Goal: Task Accomplishment & Management: Complete application form

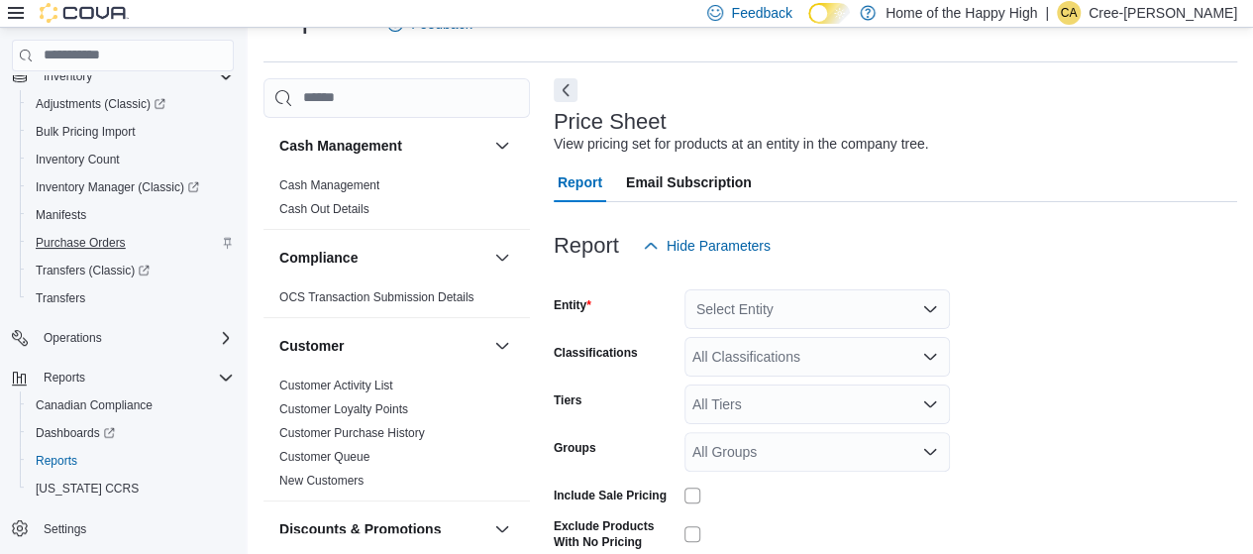
scroll to position [297, 0]
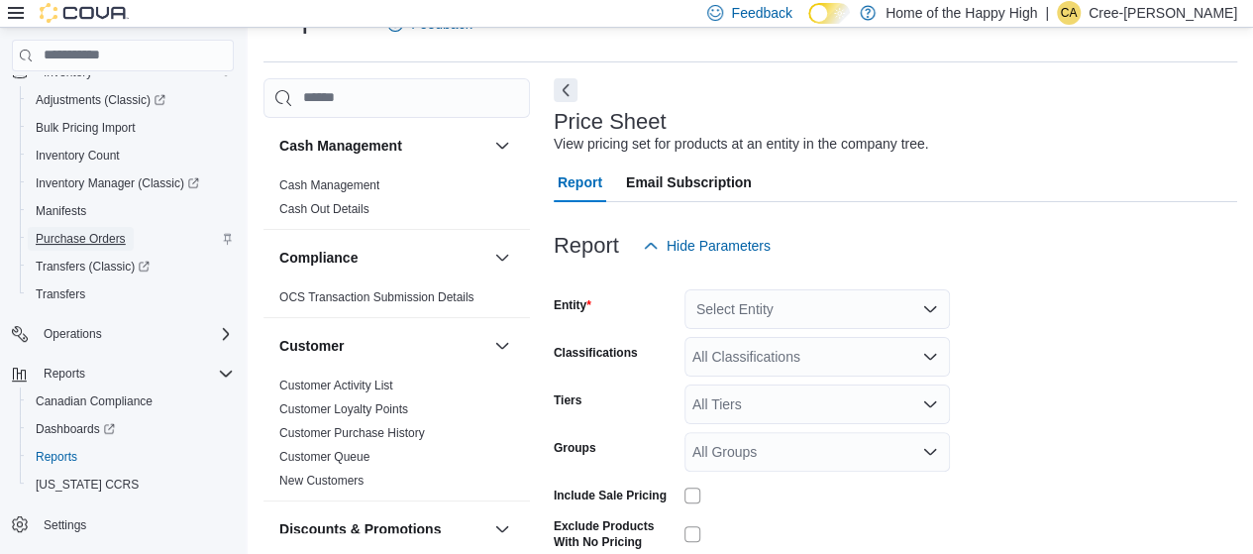
click at [94, 231] on span "Purchase Orders" at bounding box center [81, 239] width 90 height 16
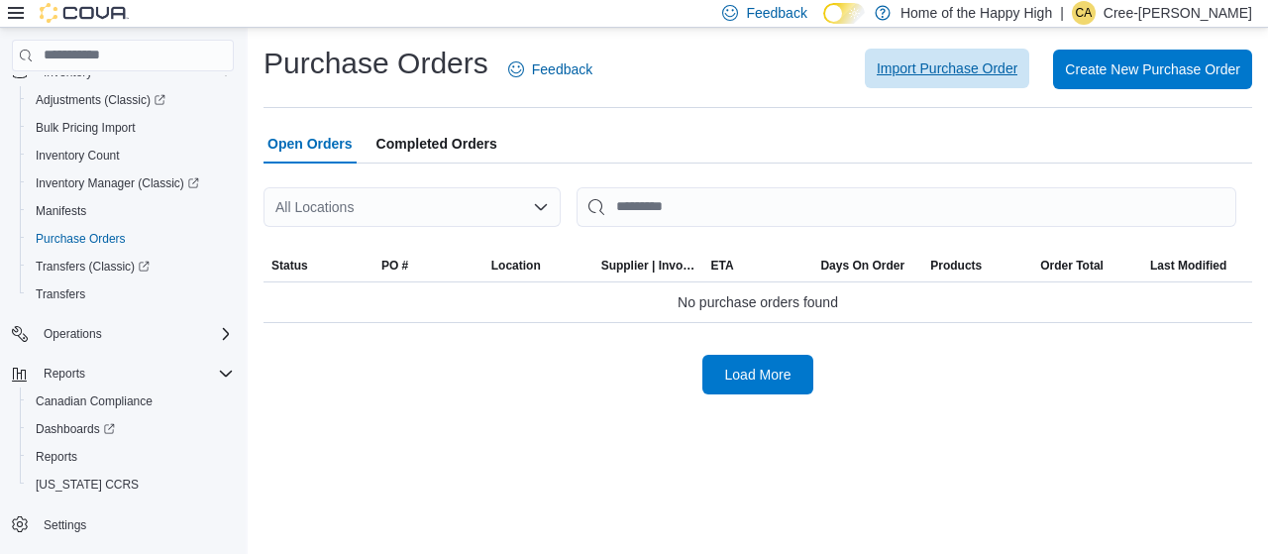
click at [964, 74] on span "Import Purchase Order" at bounding box center [946, 68] width 141 height 20
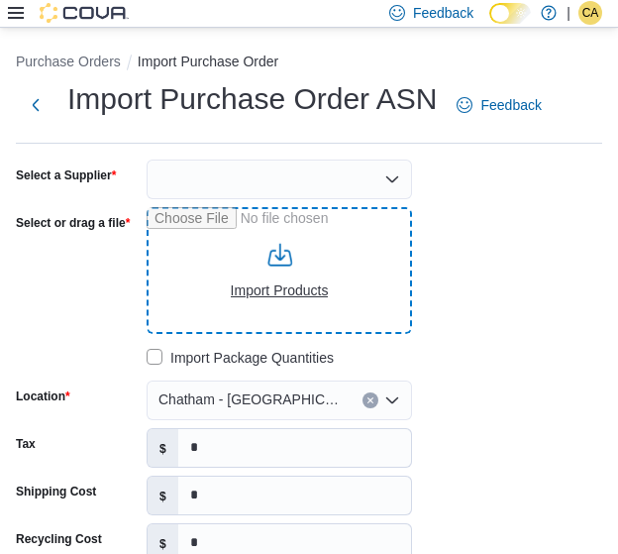
type input "**********"
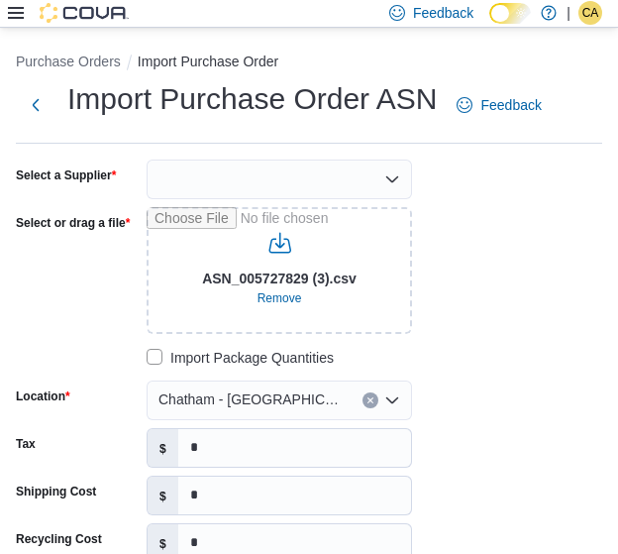
click at [291, 176] on div at bounding box center [279, 179] width 265 height 40
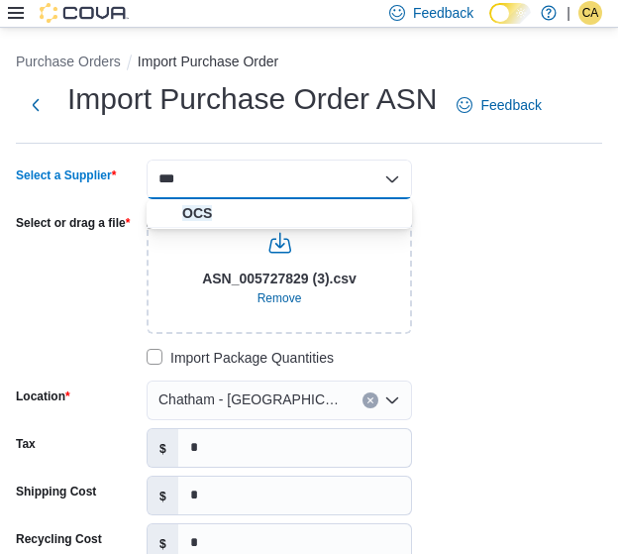
type input "***"
click at [282, 191] on div "*** Combo box. Selected. OCS. Selected. Combo box input. Type some text or, to …" at bounding box center [279, 179] width 265 height 40
click at [279, 211] on span "OCS" at bounding box center [291, 213] width 218 height 20
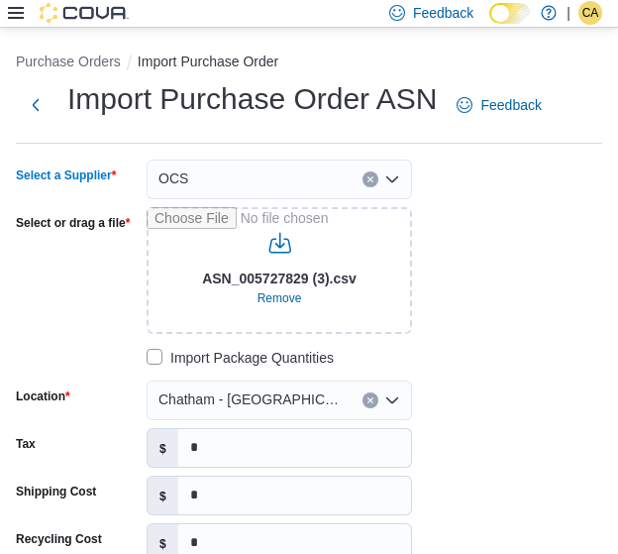
click at [240, 388] on span "Chatham - [GEOGRAPHIC_DATA] - Fire & Flower" at bounding box center [250, 399] width 184 height 24
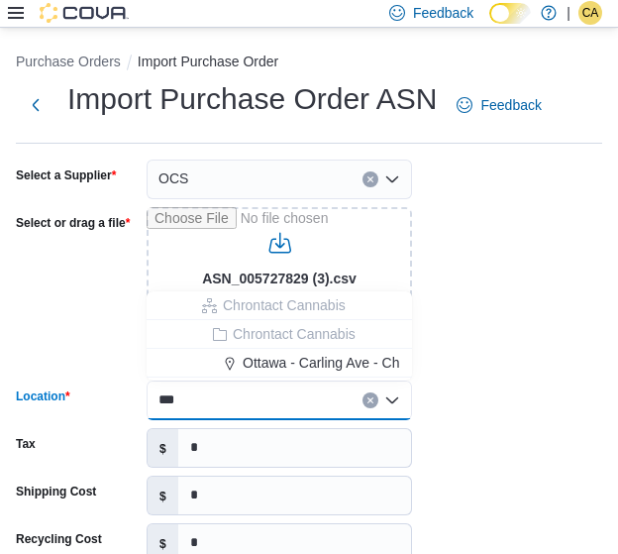
type input "***"
click at [317, 362] on span "Ottawa - Carling Ave - Chrontact Cannabis" at bounding box center [373, 363] width 261 height 20
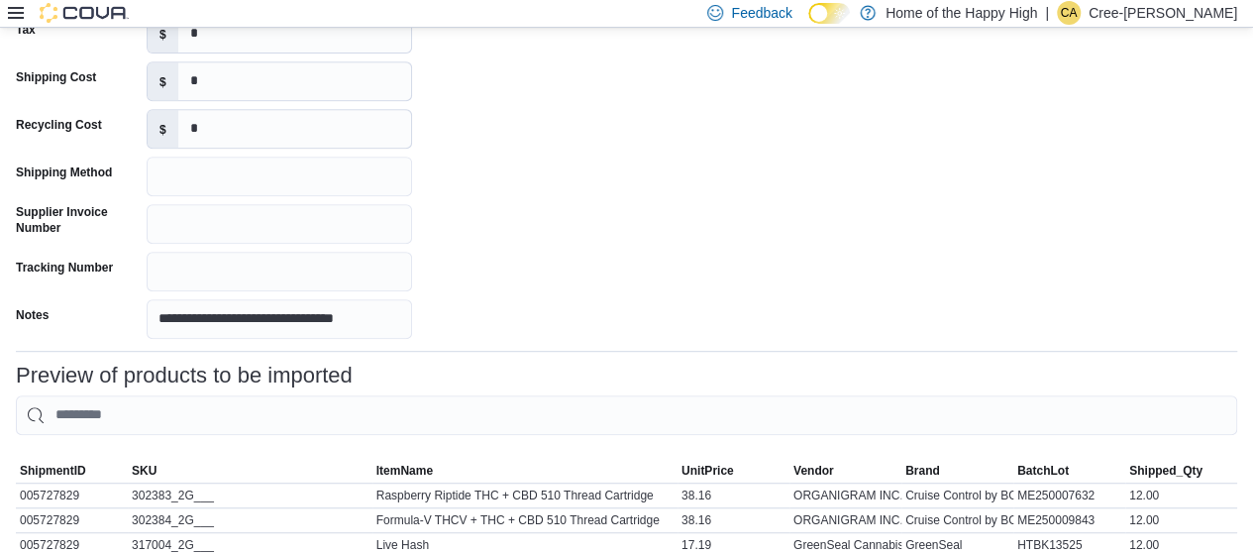
scroll to position [650, 0]
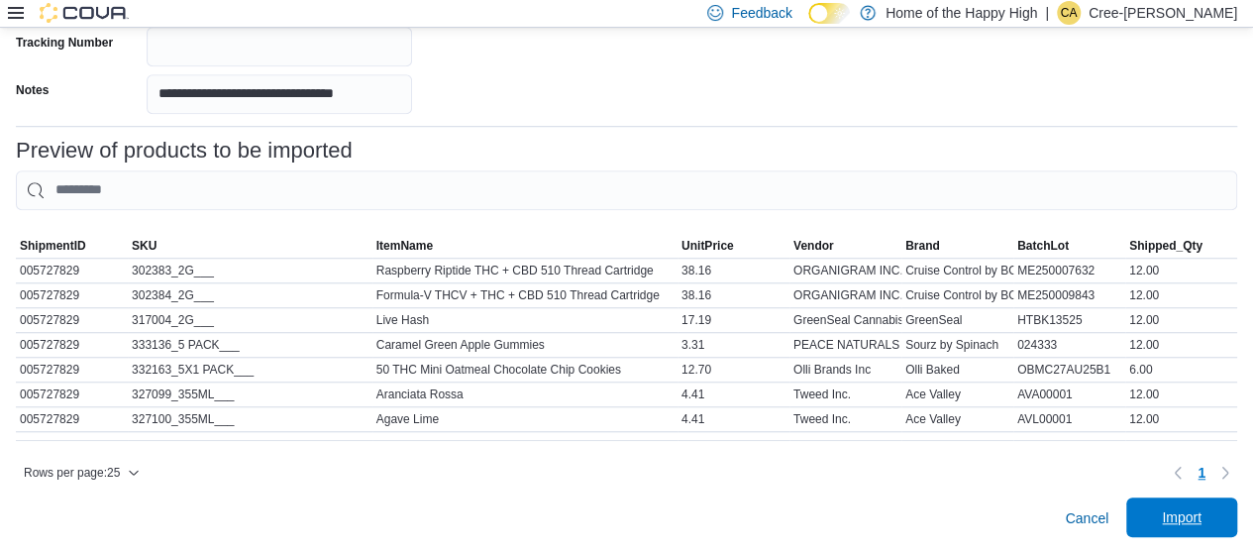
click at [1201, 524] on span "Import" at bounding box center [1182, 517] width 40 height 20
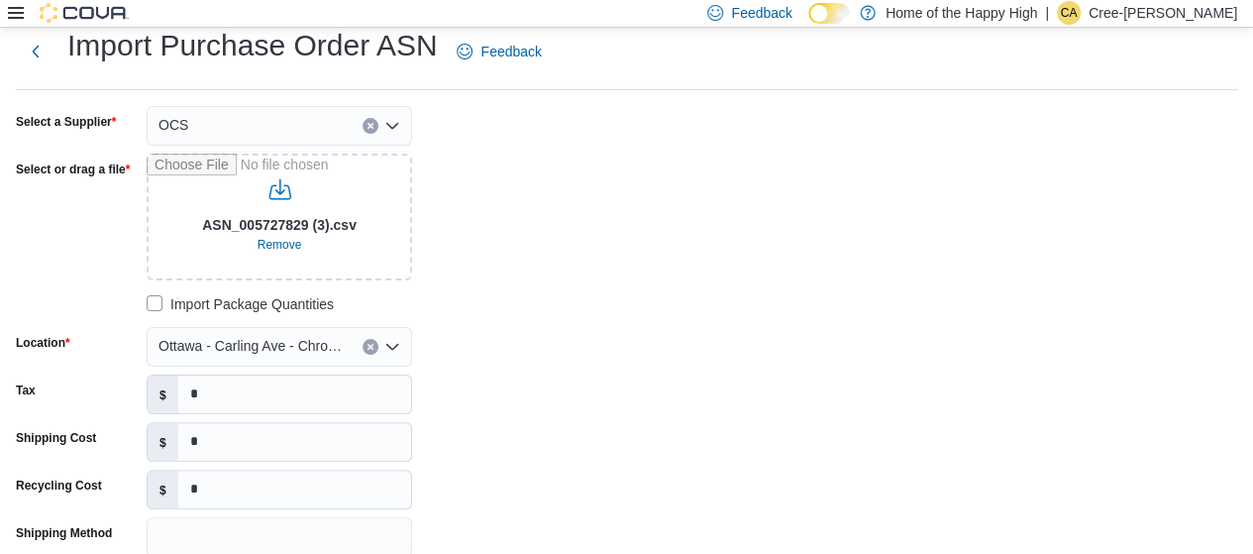
scroll to position [648, 0]
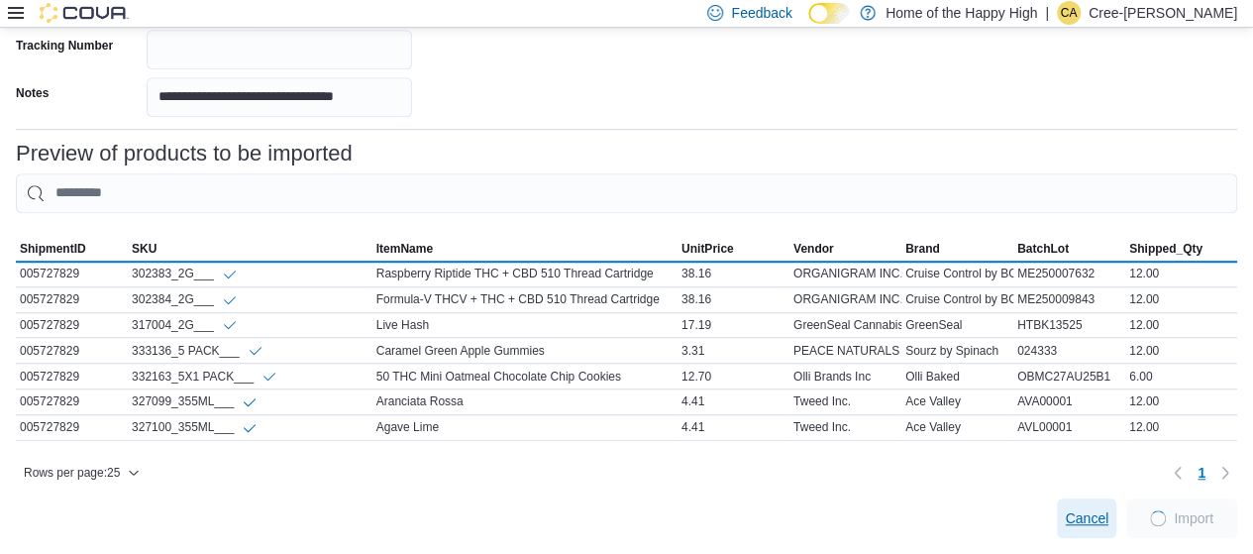
click at [1074, 510] on button "Cancel" at bounding box center [1086, 518] width 59 height 40
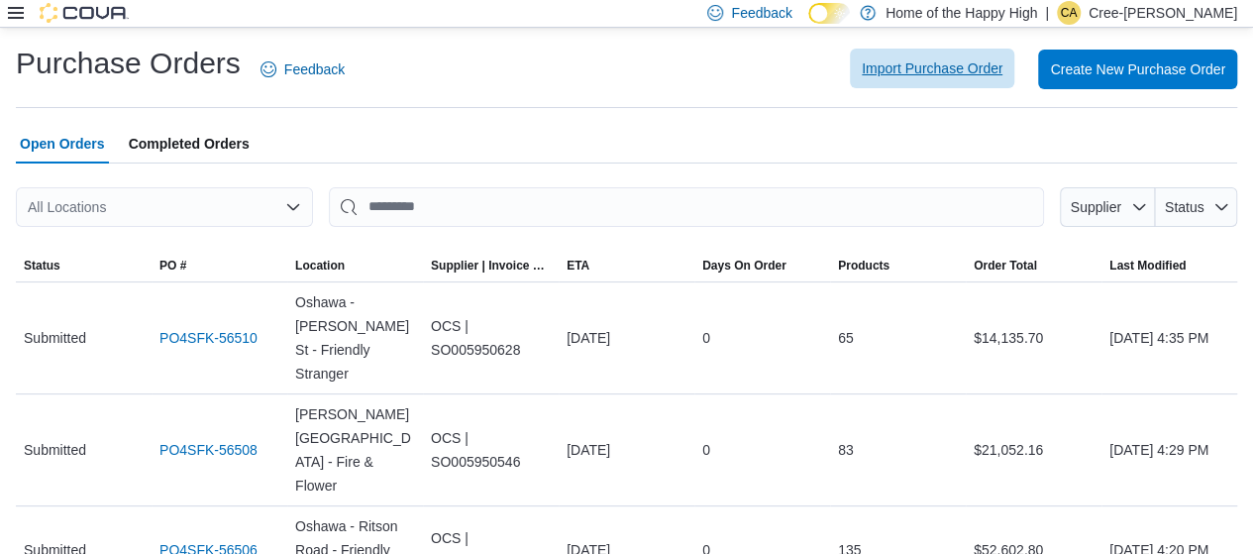
click at [885, 76] on span "Import Purchase Order" at bounding box center [932, 68] width 141 height 20
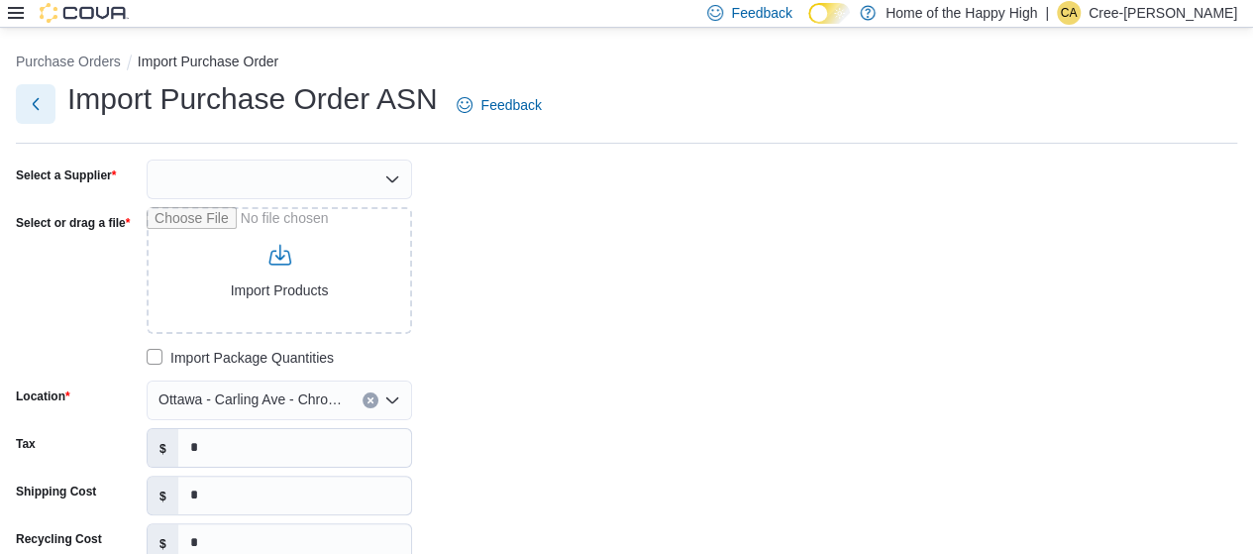
click at [32, 100] on button "Next" at bounding box center [36, 104] width 40 height 40
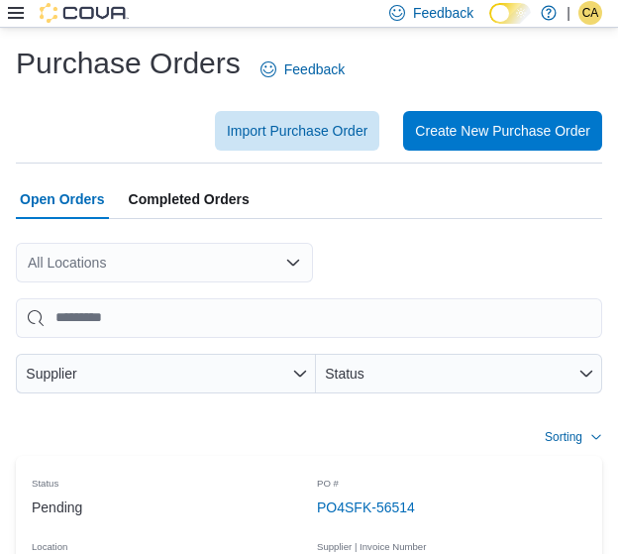
click at [208, 187] on span "Completed Orders" at bounding box center [189, 199] width 121 height 40
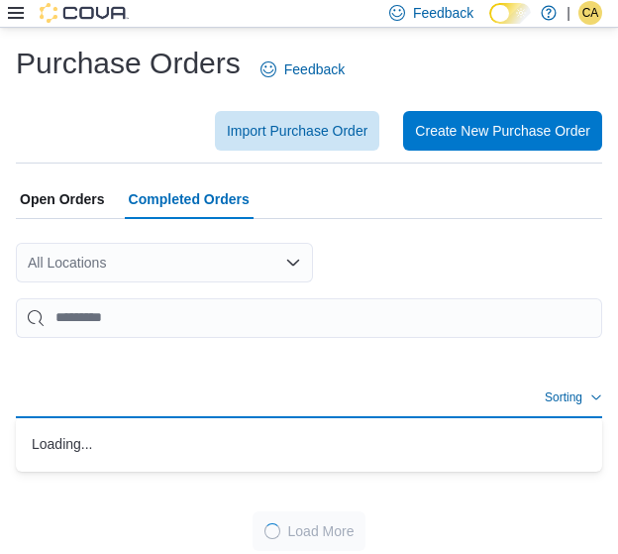
click at [57, 194] on span "Open Orders" at bounding box center [62, 199] width 85 height 40
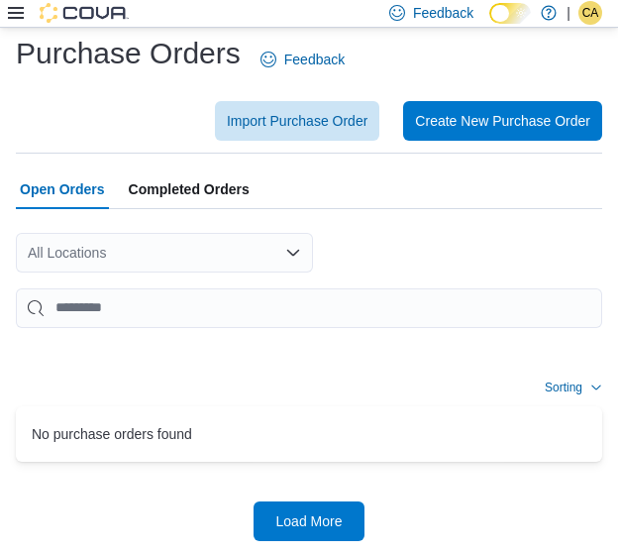
scroll to position [12, 0]
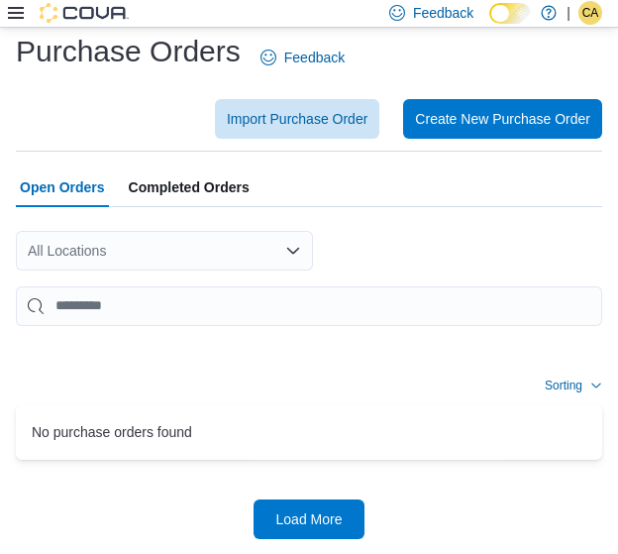
click at [226, 185] on span "Completed Orders" at bounding box center [189, 187] width 121 height 40
